Goal: Task Accomplishment & Management: Manage account settings

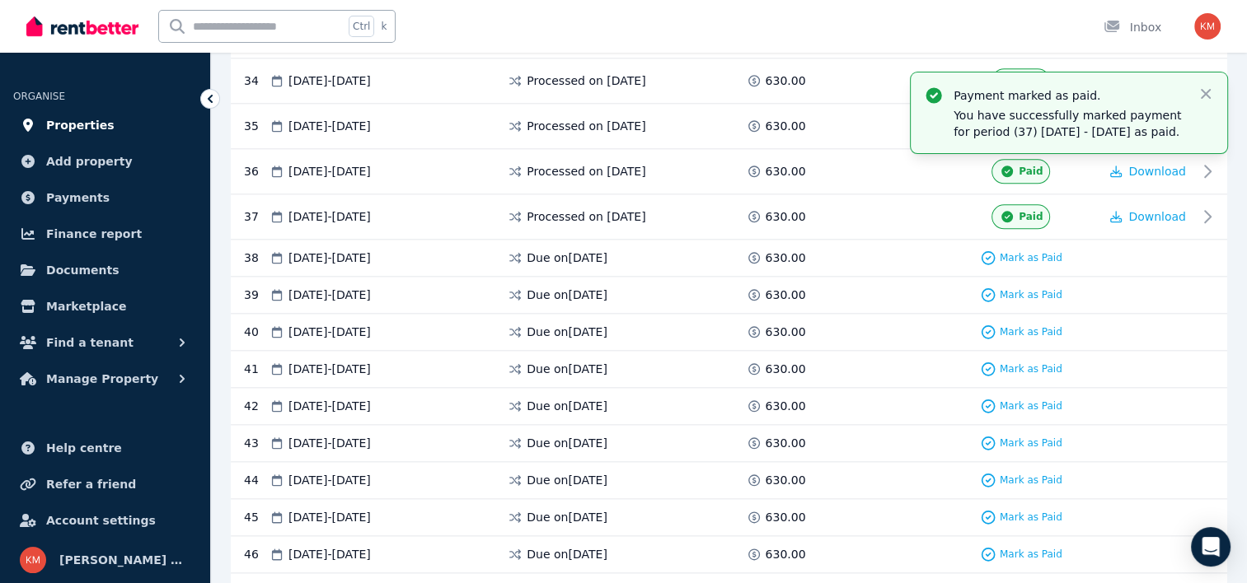
click at [69, 124] on span "Properties" at bounding box center [80, 125] width 68 height 20
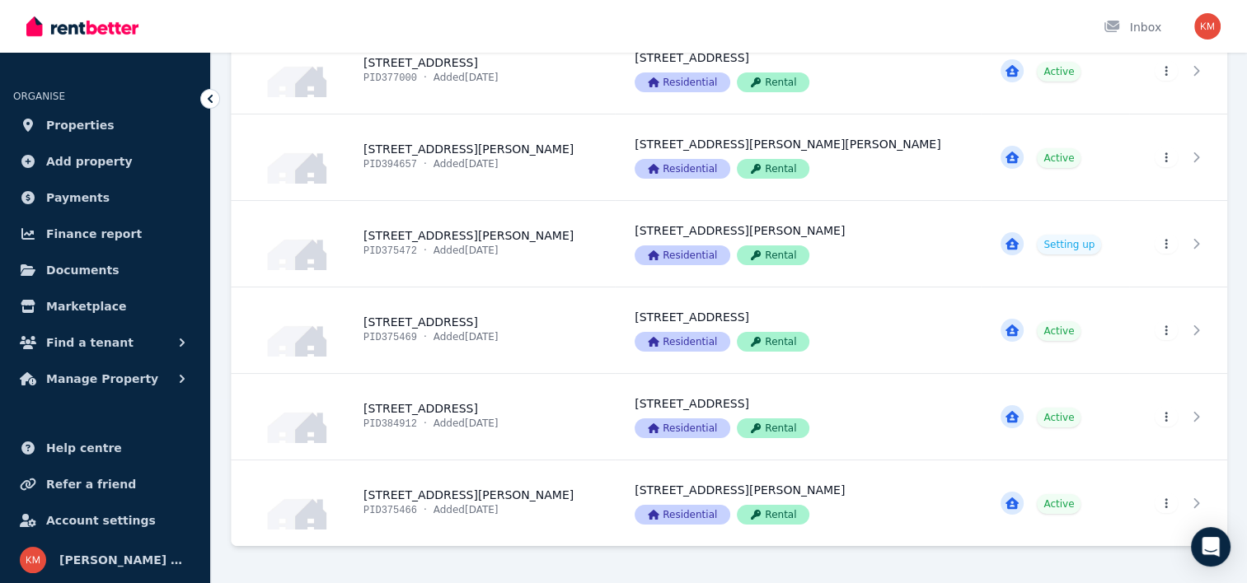
scroll to position [205, 0]
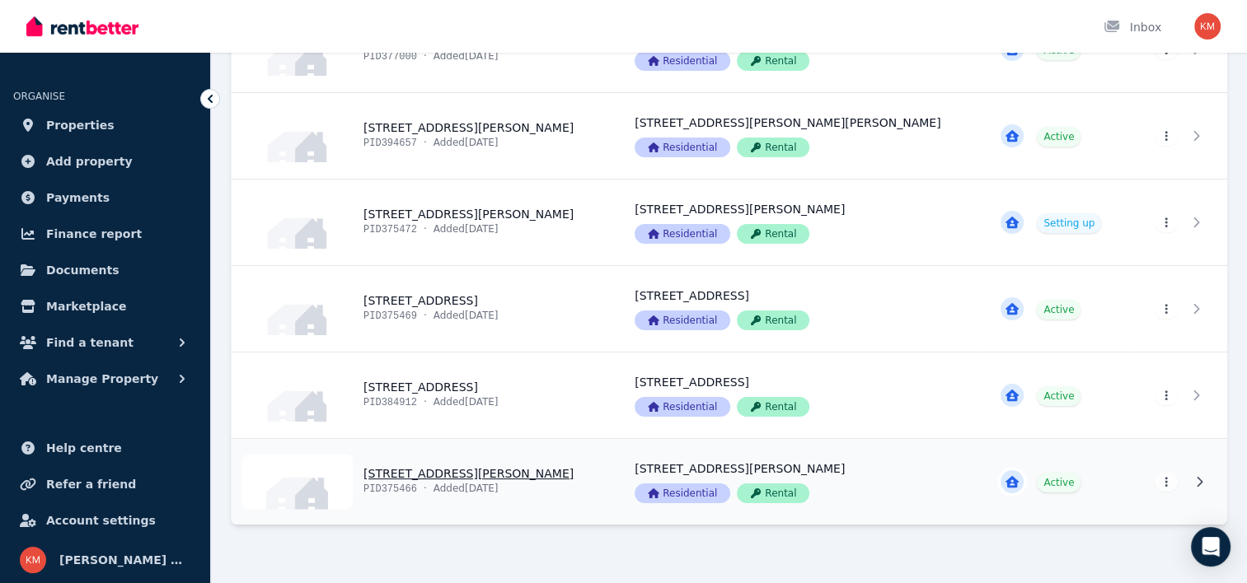
click at [489, 473] on link "View property details" at bounding box center [423, 482] width 383 height 86
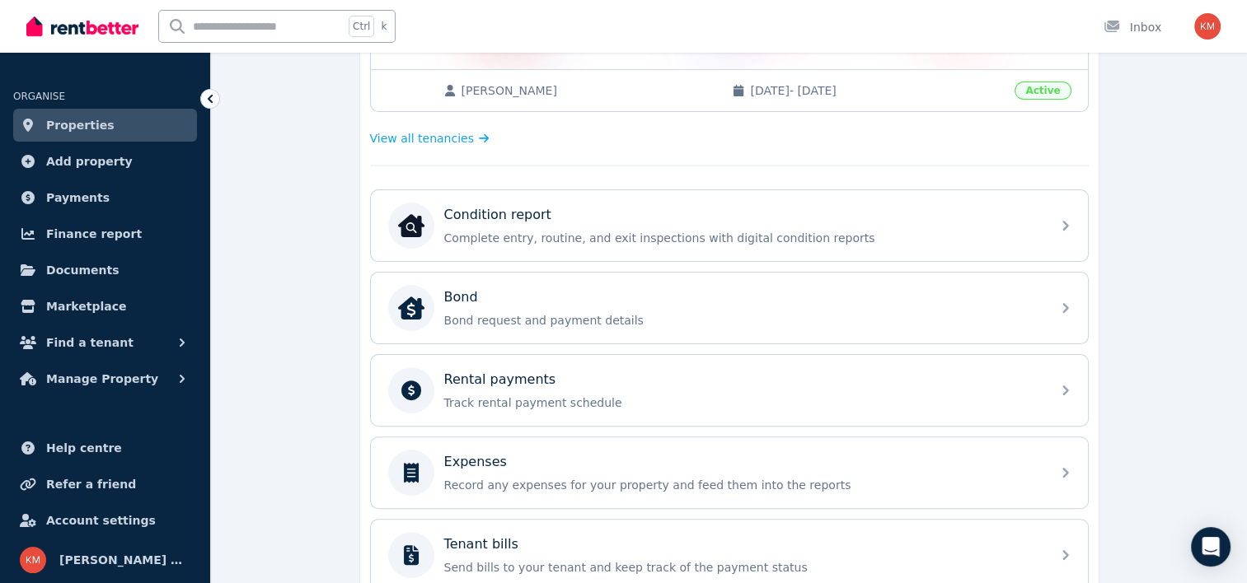
scroll to position [425, 0]
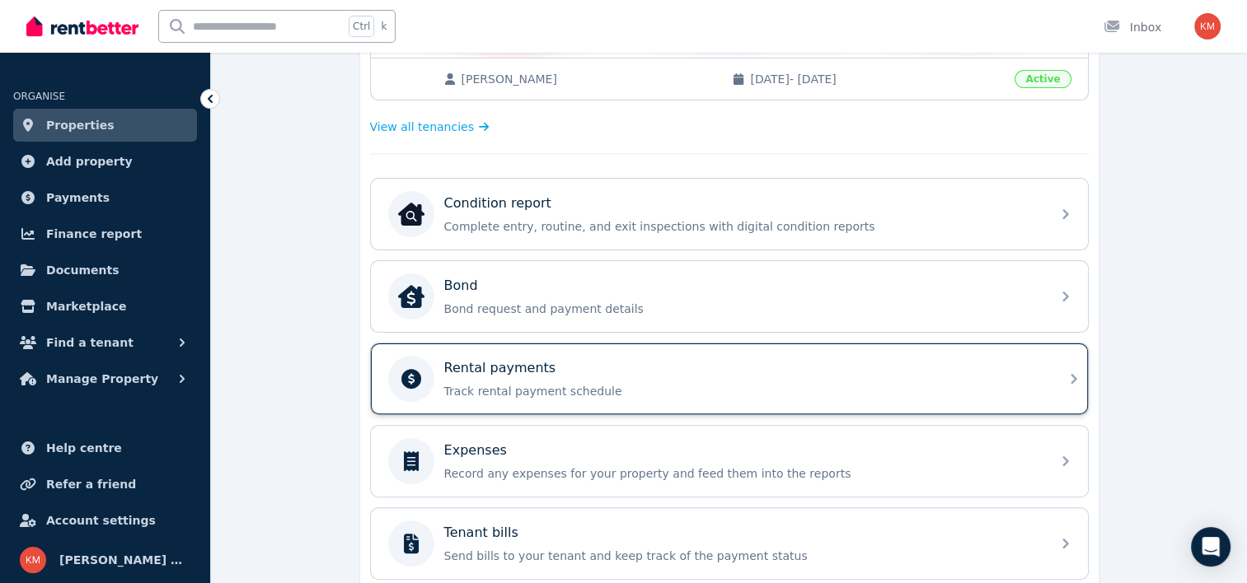
click at [501, 363] on p "Rental payments" at bounding box center [500, 368] width 112 height 20
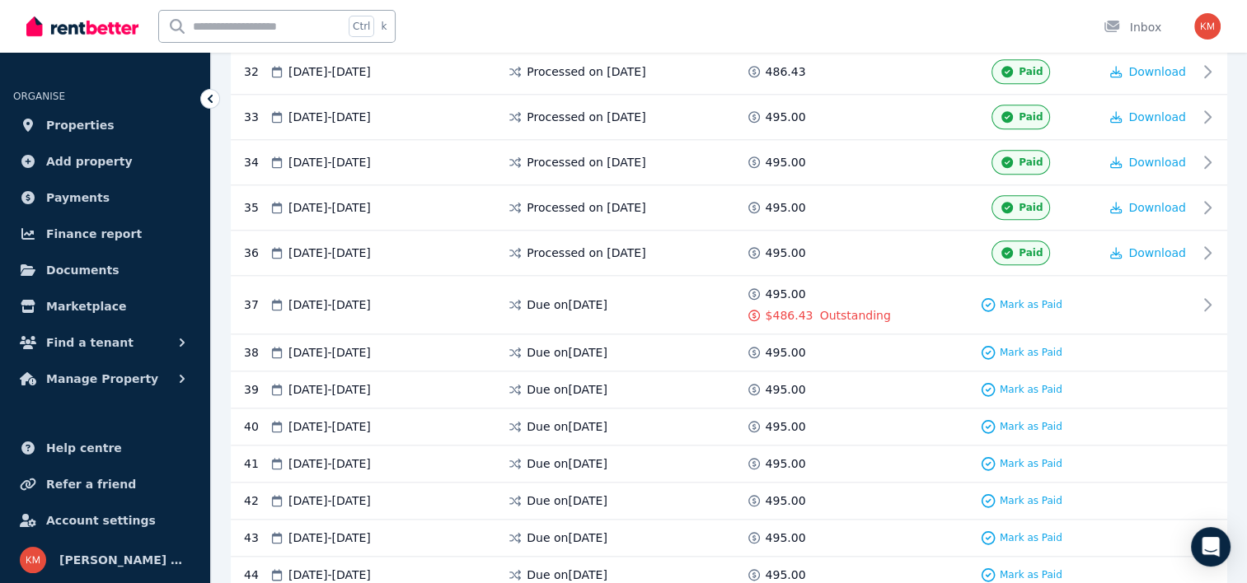
scroll to position [1775, 0]
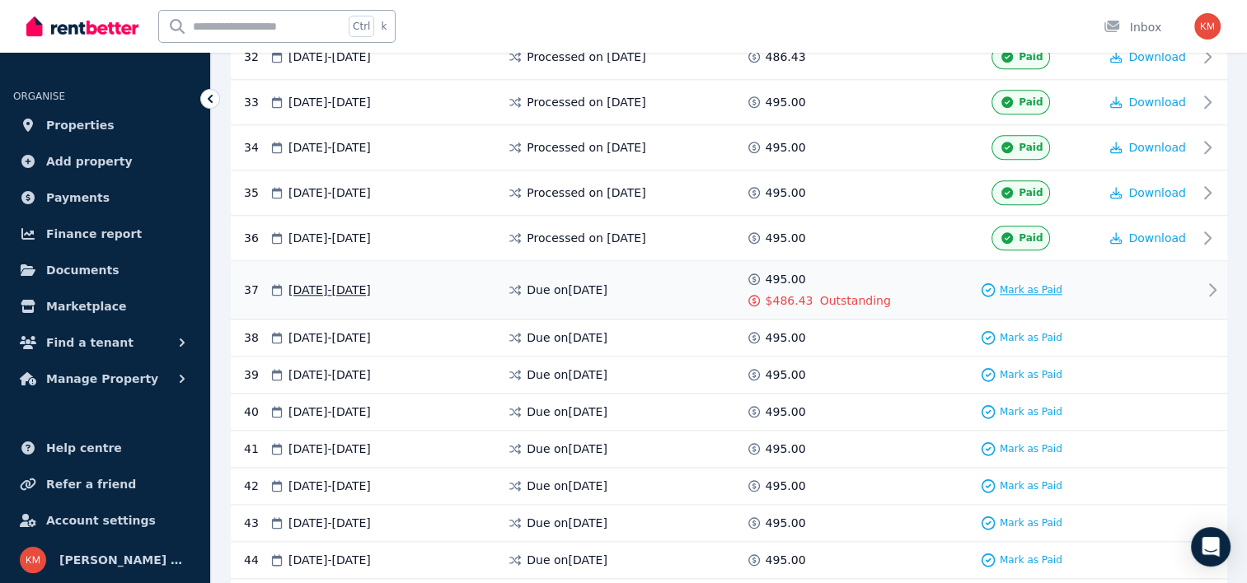
click at [1047, 283] on span "Mark as Paid" at bounding box center [1030, 289] width 63 height 13
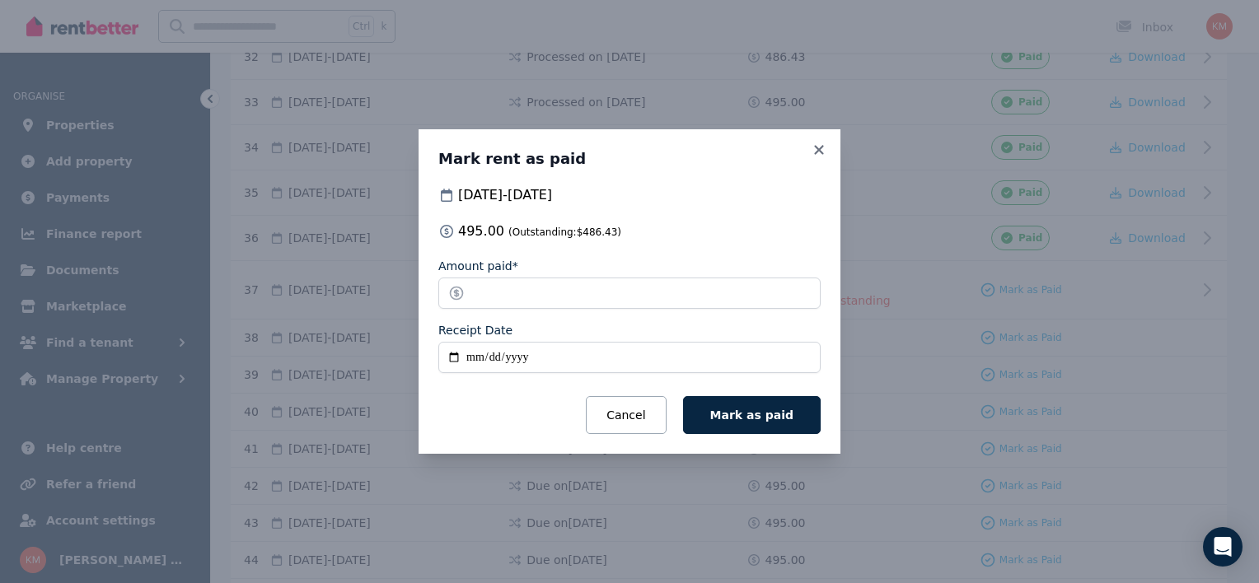
click at [454, 356] on input "Receipt Date" at bounding box center [629, 357] width 382 height 31
type input "**********"
click at [752, 419] on span "Mark as paid" at bounding box center [751, 415] width 83 height 13
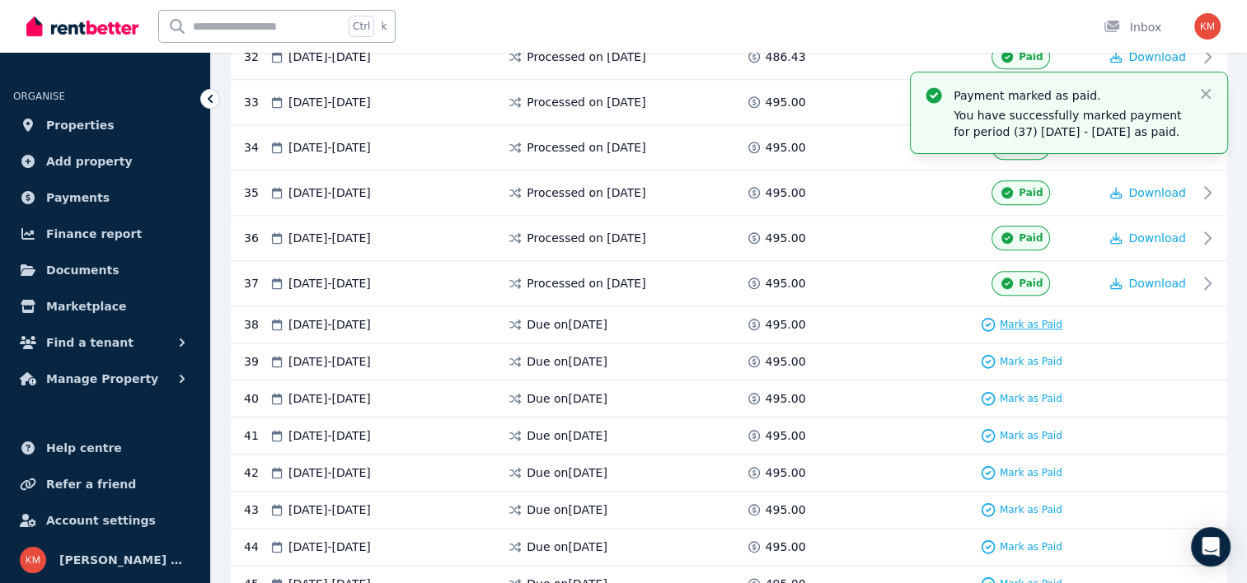
click at [1012, 318] on span "Mark as Paid" at bounding box center [1030, 324] width 63 height 13
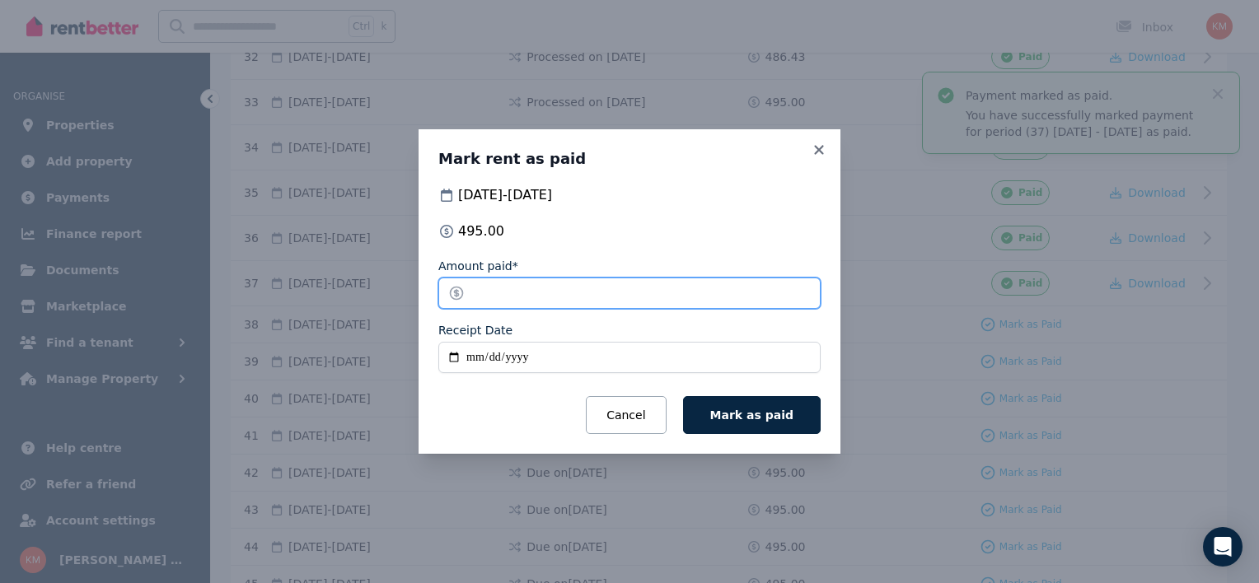
drag, startPoint x: 518, startPoint y: 293, endPoint x: 349, endPoint y: 299, distance: 169.0
click at [349, 299] on div "[PERSON_NAME] as paid [DATE] - [DATE] 495.00 Amount paid* ****** Receipt Date C…" at bounding box center [629, 291] width 1259 height 583
type input "****"
click at [458, 352] on input "Receipt Date" at bounding box center [629, 357] width 382 height 31
type input "**********"
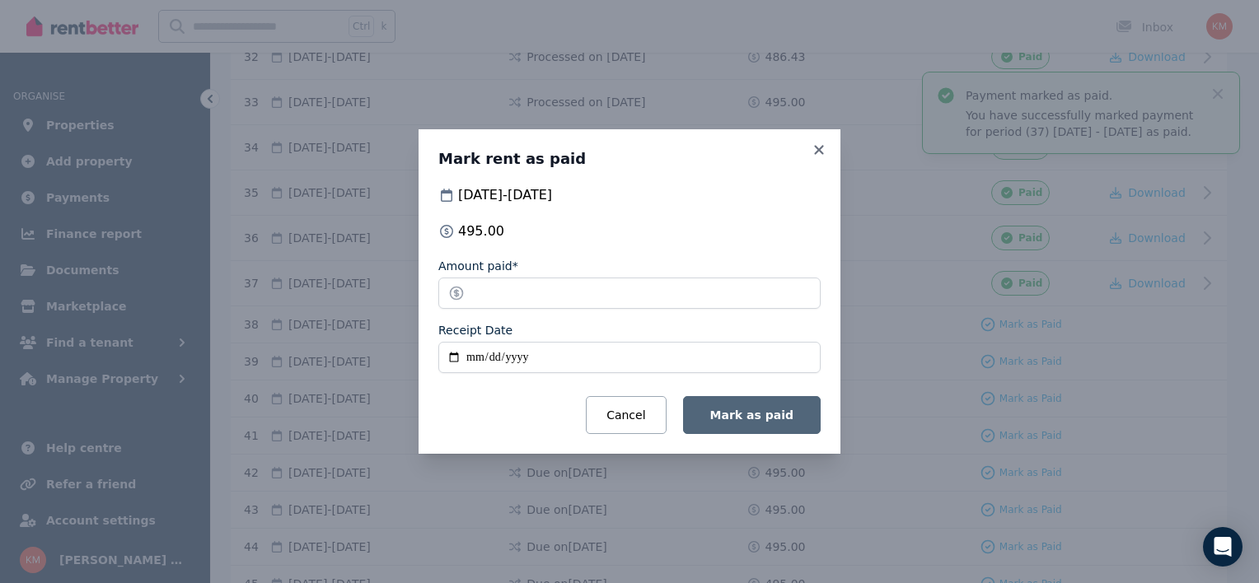
click at [779, 414] on span "Mark as paid" at bounding box center [751, 415] width 83 height 13
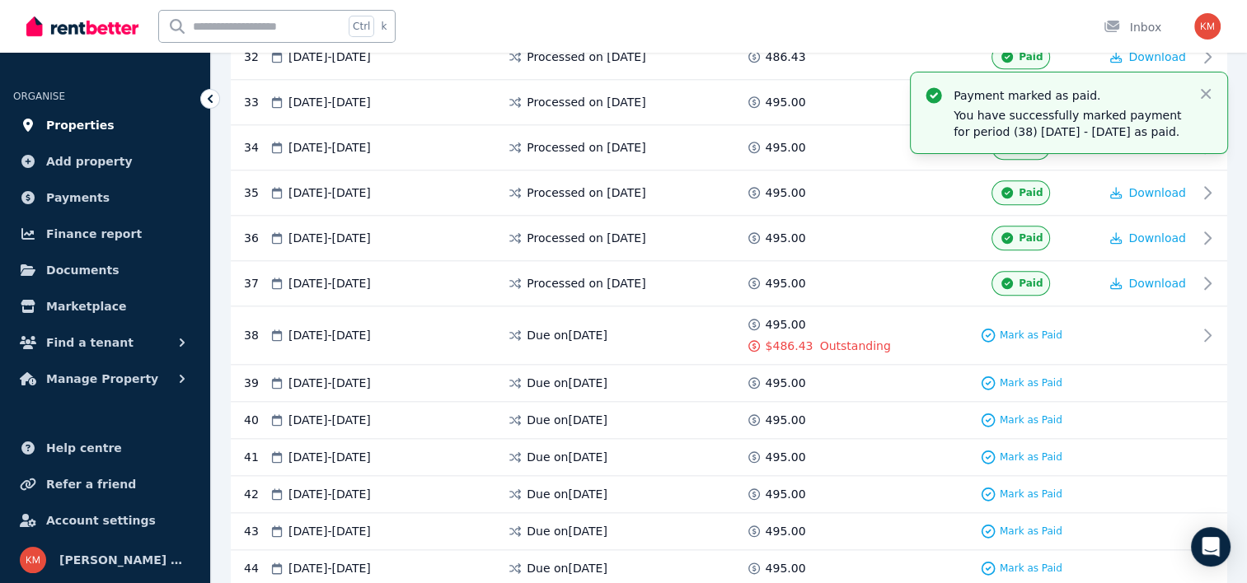
click at [71, 125] on span "Properties" at bounding box center [80, 125] width 68 height 20
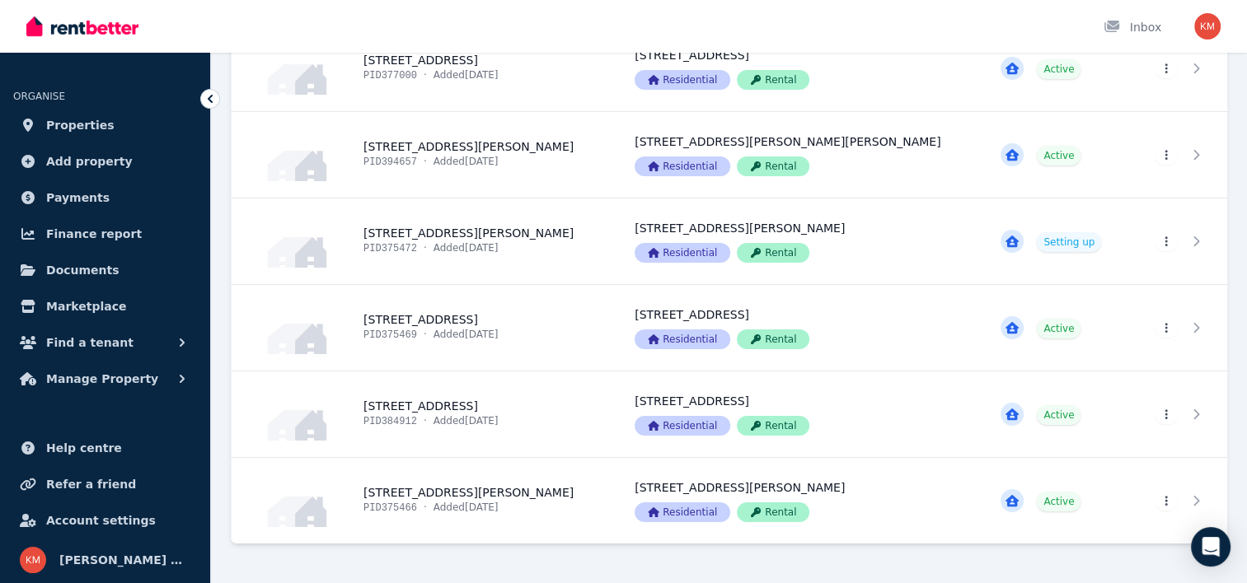
scroll to position [207, 0]
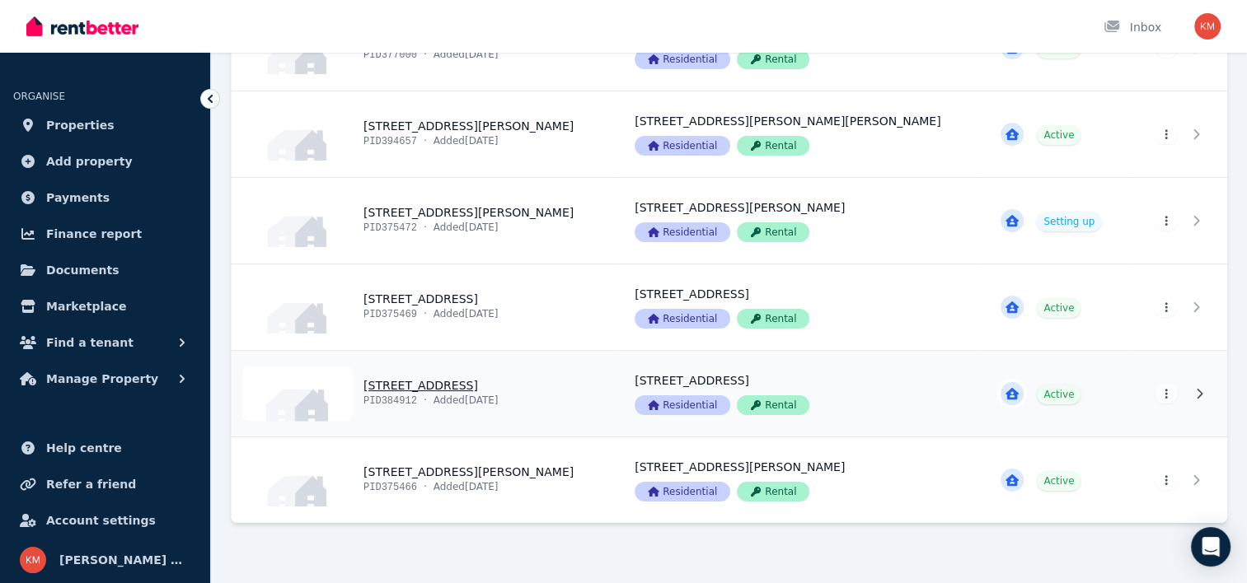
click at [467, 383] on link "View property details" at bounding box center [423, 394] width 383 height 86
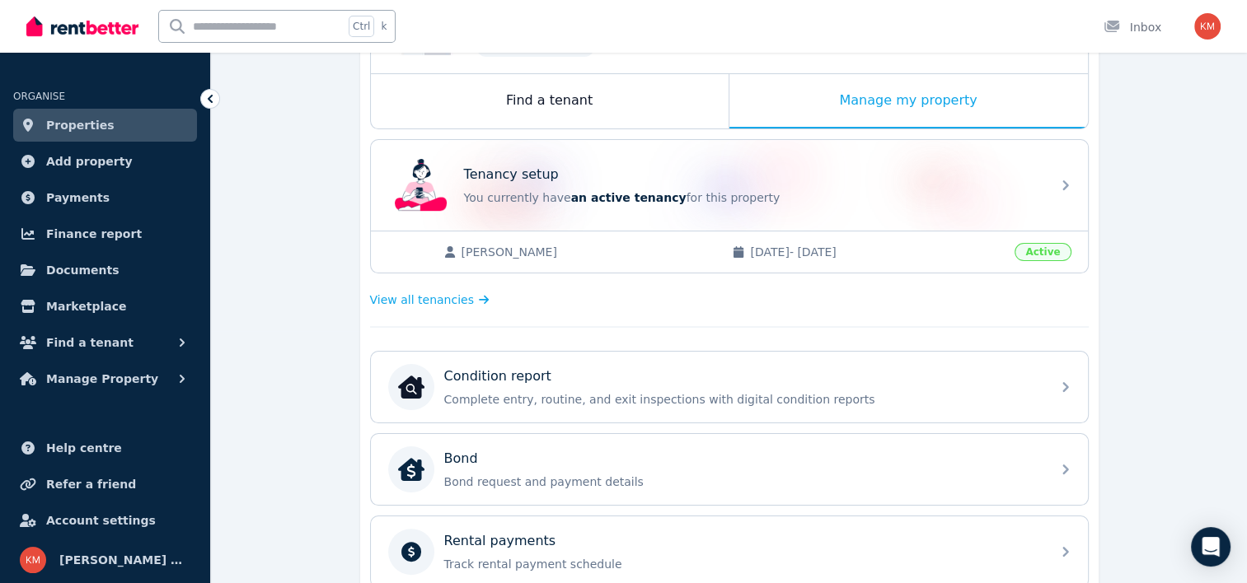
scroll to position [356, 0]
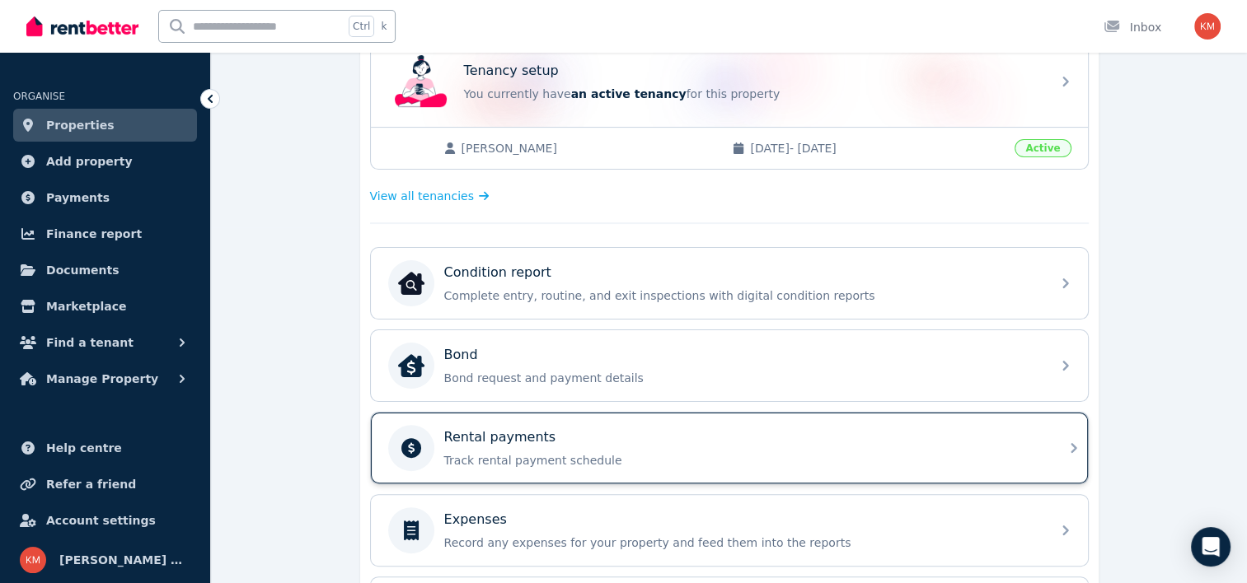
click at [491, 455] on p "Track rental payment schedule" at bounding box center [742, 460] width 596 height 16
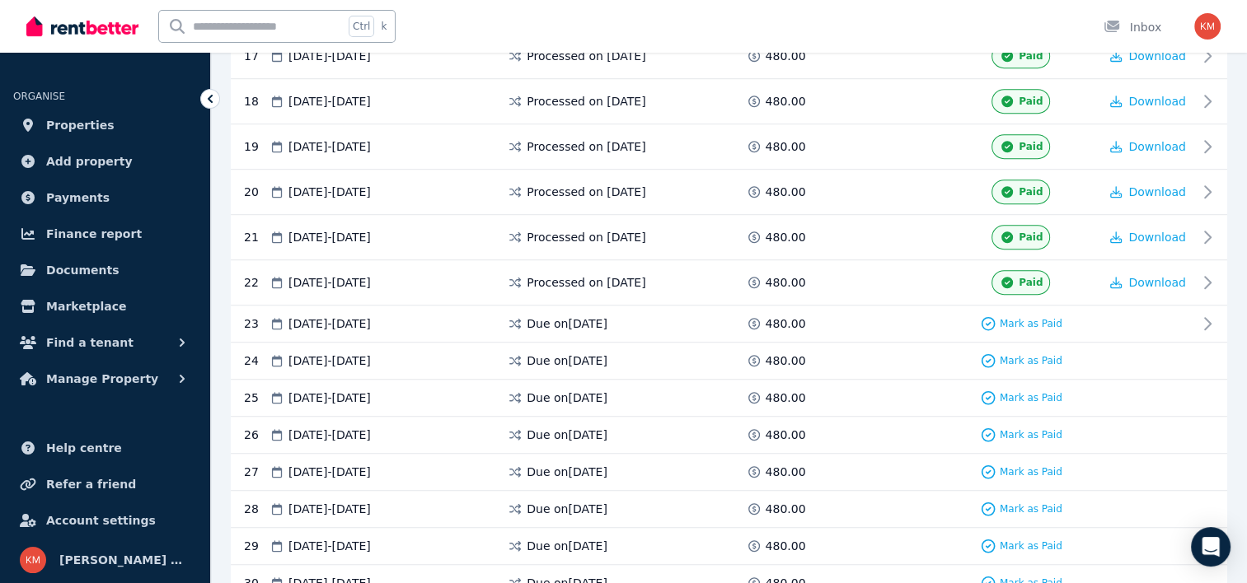
scroll to position [1118, 0]
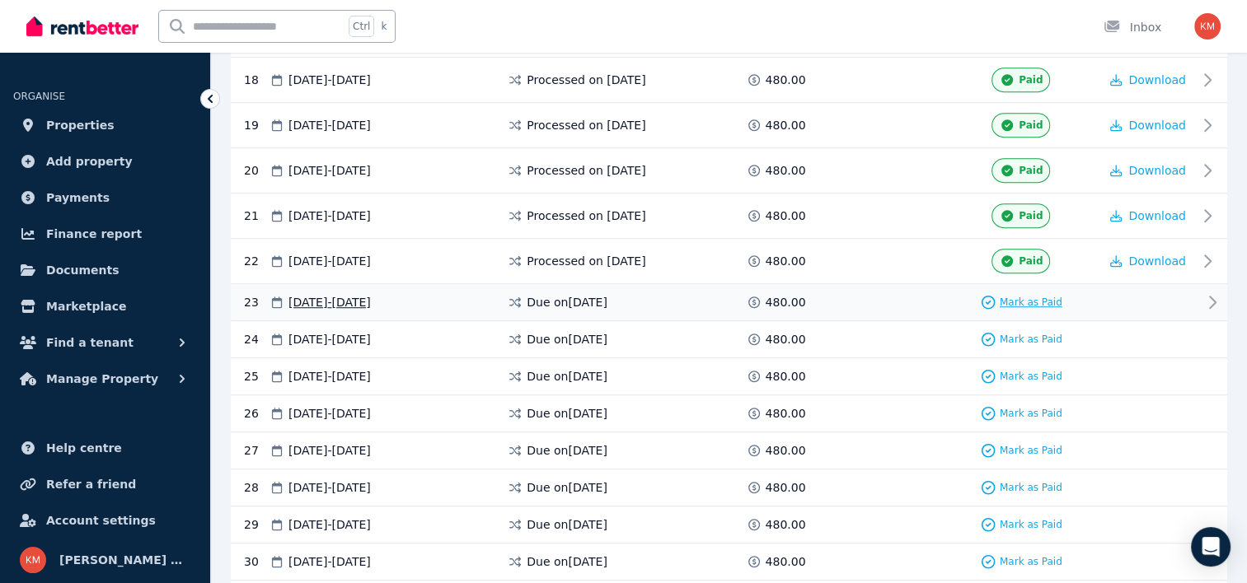
click at [1031, 296] on span "Mark as Paid" at bounding box center [1030, 302] width 63 height 13
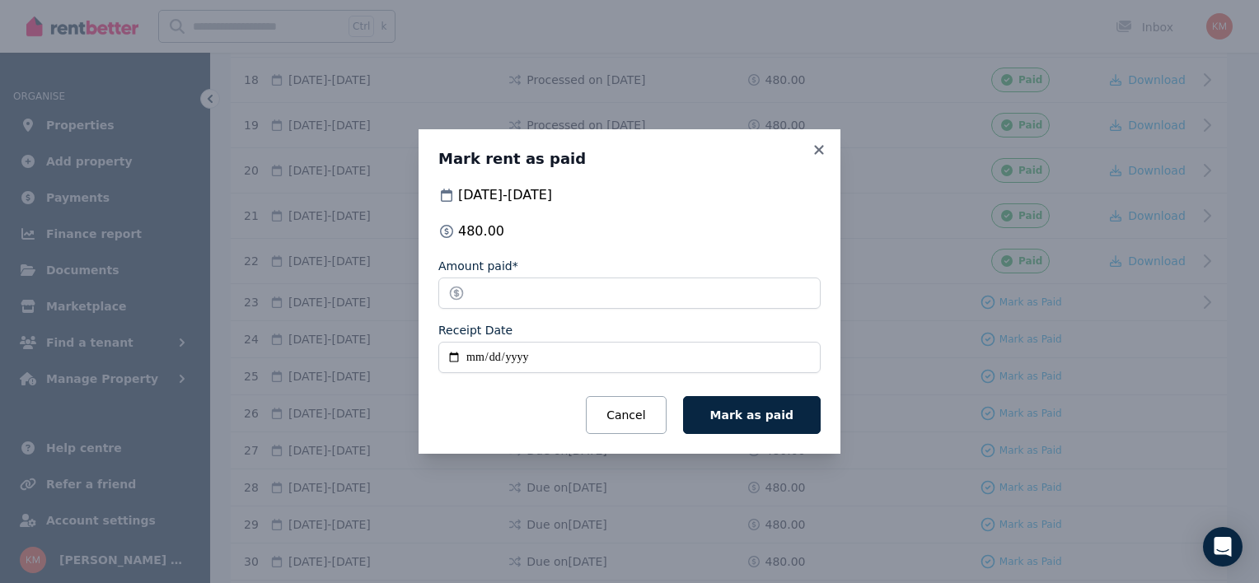
click at [451, 353] on input "Receipt Date" at bounding box center [629, 357] width 382 height 31
type input "**********"
click at [763, 423] on button "Mark as paid" at bounding box center [752, 415] width 138 height 38
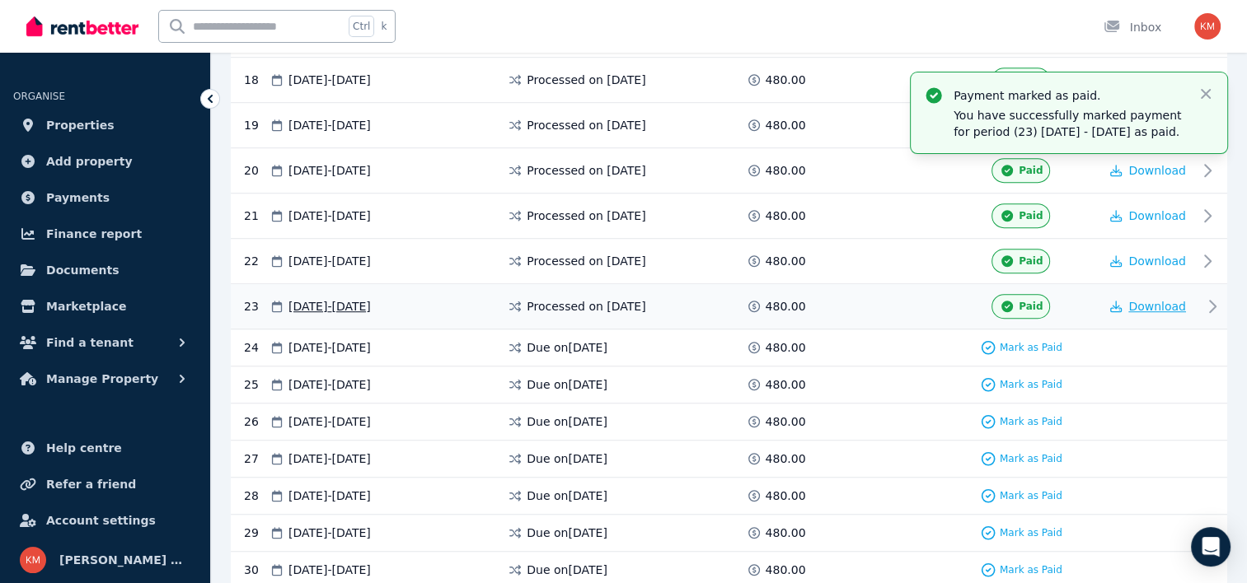
click at [1163, 300] on span "Download" at bounding box center [1157, 306] width 58 height 13
click at [99, 120] on span "Properties" at bounding box center [80, 125] width 68 height 20
